Goal: Information Seeking & Learning: Learn about a topic

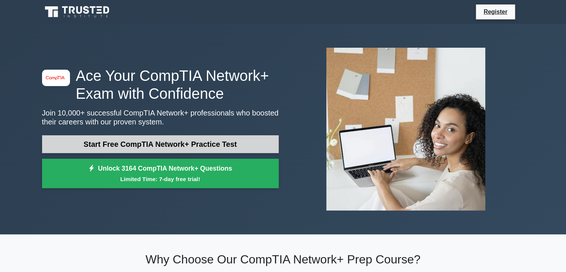
click at [167, 141] on link "Start Free CompTIA Network+ Practice Test" at bounding box center [160, 144] width 237 height 18
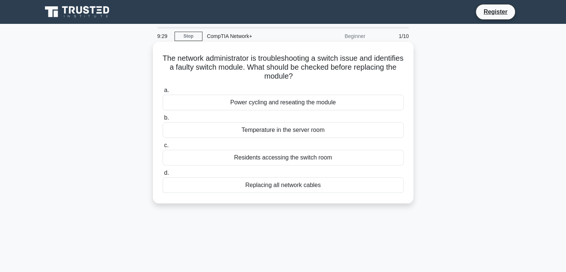
click at [277, 105] on div "Power cycling and reseating the module" at bounding box center [283, 103] width 241 height 16
click at [163, 93] on input "a. Power cycling and reseating the module" at bounding box center [163, 90] width 0 height 5
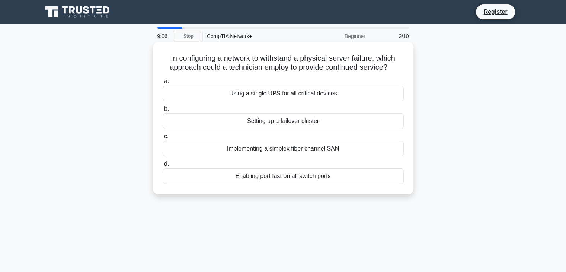
click at [280, 122] on div "Setting up a failover cluster" at bounding box center [283, 121] width 241 height 16
click at [163, 111] on input "b. Setting up a failover cluster" at bounding box center [163, 108] width 0 height 5
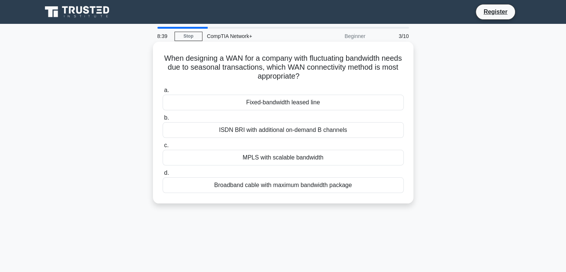
click at [274, 158] on div "MPLS with scalable bandwidth" at bounding box center [283, 158] width 241 height 16
click at [163, 148] on input "c. MPLS with scalable bandwidth" at bounding box center [163, 145] width 0 height 5
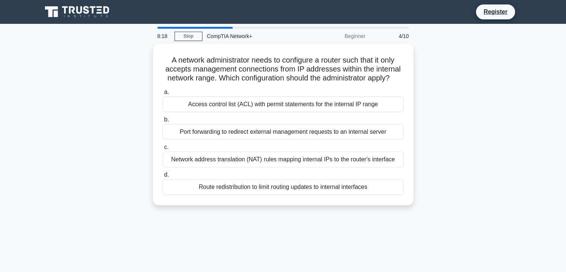
click at [274, 158] on div "Network address translation (NAT) rules mapping internal IPs to the router's in…" at bounding box center [283, 160] width 241 height 16
click at [163, 150] on input "c. Network address translation (NAT) rules mapping internal IPs to the router's…" at bounding box center [163, 147] width 0 height 5
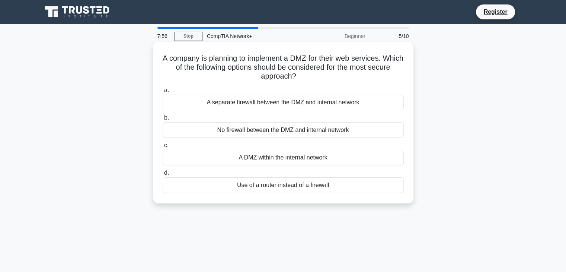
click at [283, 104] on div "A separate firewall between the DMZ and internal network" at bounding box center [283, 103] width 241 height 16
click at [163, 93] on input "a. A separate firewall between the DMZ and internal network" at bounding box center [163, 90] width 0 height 5
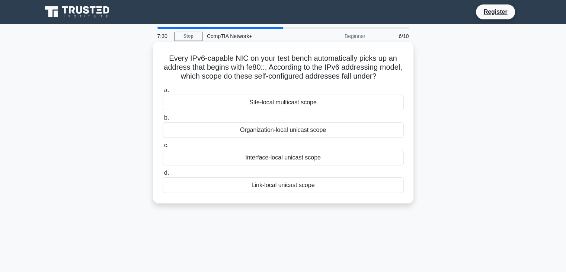
click at [275, 184] on div "Link-local unicast scope" at bounding box center [283, 185] width 241 height 16
click at [163, 175] on input "d. Link-local unicast scope" at bounding box center [163, 173] width 0 height 5
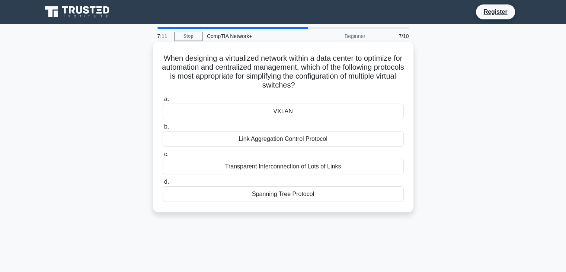
click at [282, 113] on div "VXLAN" at bounding box center [283, 112] width 241 height 16
click at [163, 102] on input "a. VXLAN" at bounding box center [163, 99] width 0 height 5
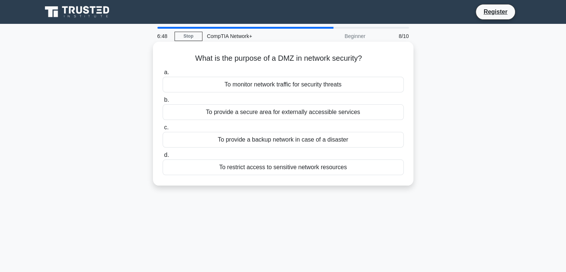
click at [275, 111] on div "To provide a secure area for externally accessible services" at bounding box center [283, 112] width 241 height 16
click at [163, 102] on input "b. To provide a secure area for externally accessible services" at bounding box center [163, 100] width 0 height 5
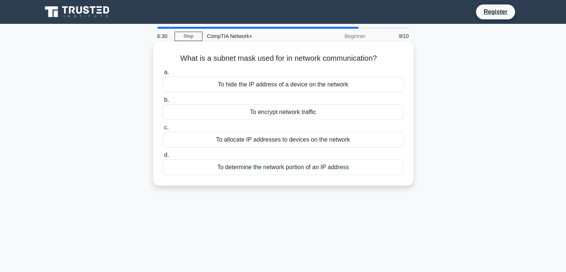
click at [278, 165] on div "To determine the network portion of an IP address" at bounding box center [283, 167] width 241 height 16
click at [163, 157] on input "d. To determine the network portion of an IP address" at bounding box center [163, 155] width 0 height 5
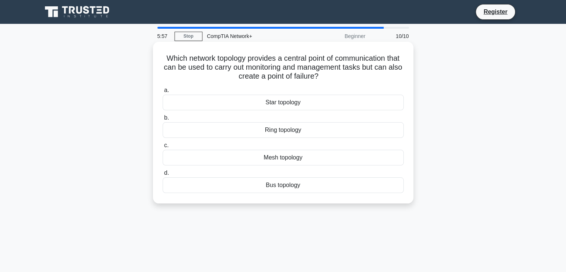
click at [281, 103] on div "Star topology" at bounding box center [283, 103] width 241 height 16
click at [163, 93] on input "a. Star topology" at bounding box center [163, 90] width 0 height 5
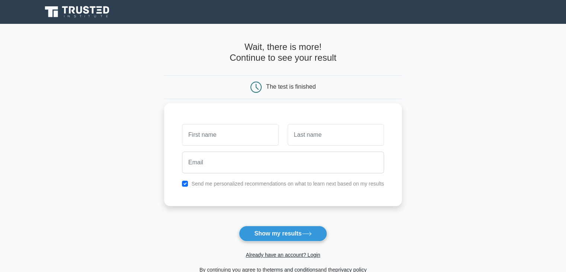
click at [228, 137] on input "text" at bounding box center [230, 135] width 96 height 22
type input "Matome"
click at [302, 134] on input "text" at bounding box center [336, 135] width 96 height 22
type input "Bopape"
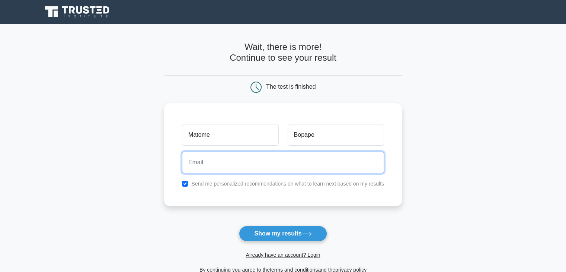
click at [227, 163] on input "email" at bounding box center [283, 163] width 202 height 22
type input "matomeally28@gmail.com"
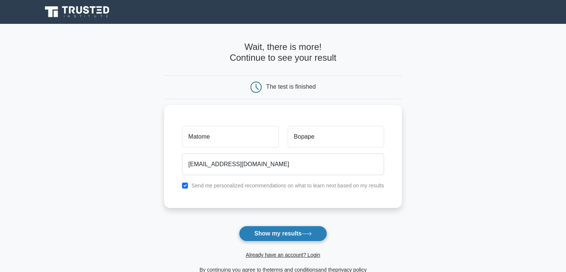
click at [267, 229] on button "Show my results" at bounding box center [283, 234] width 88 height 16
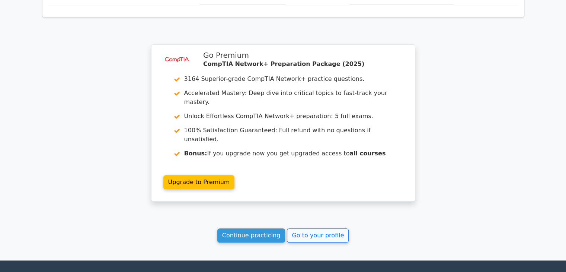
scroll to position [583, 0]
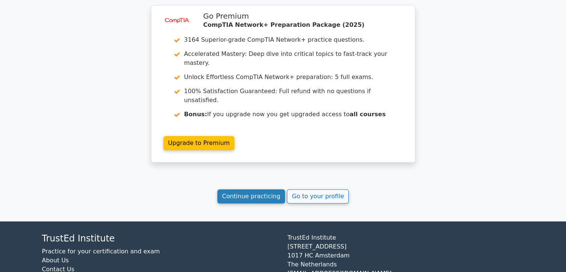
click at [251, 189] on link "Continue practicing" at bounding box center [251, 196] width 68 height 14
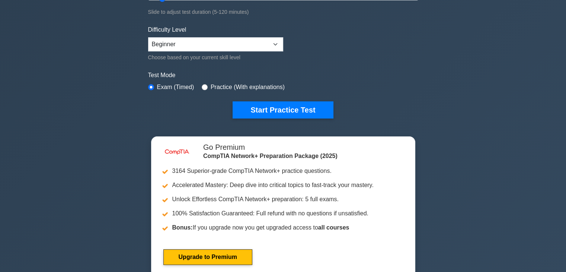
scroll to position [162, 0]
